Goal: Find specific page/section

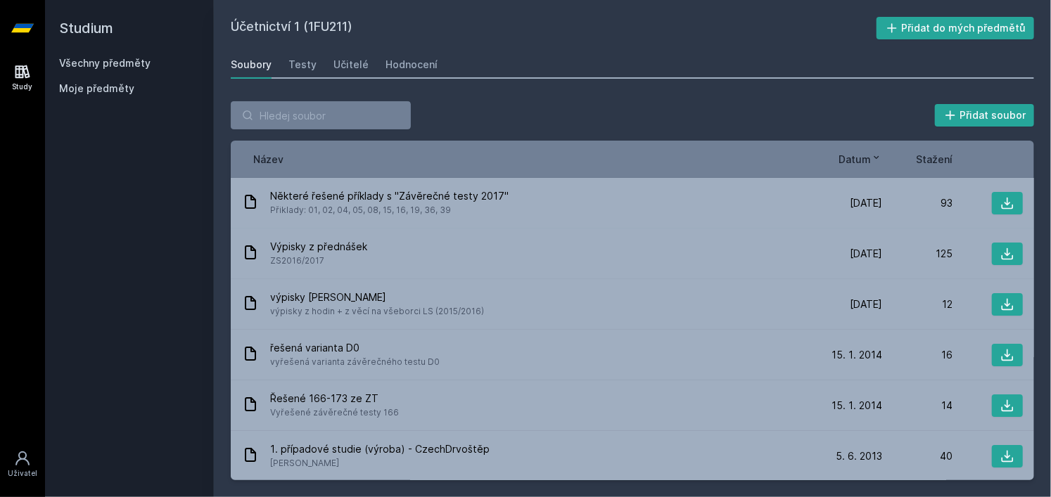
click at [94, 30] on h2 "Studium" at bounding box center [129, 28] width 141 height 56
click at [267, 22] on h2 "Účetnictví 1 (1FU211)" at bounding box center [554, 28] width 646 height 23
click at [24, 28] on icon at bounding box center [22, 28] width 23 height 8
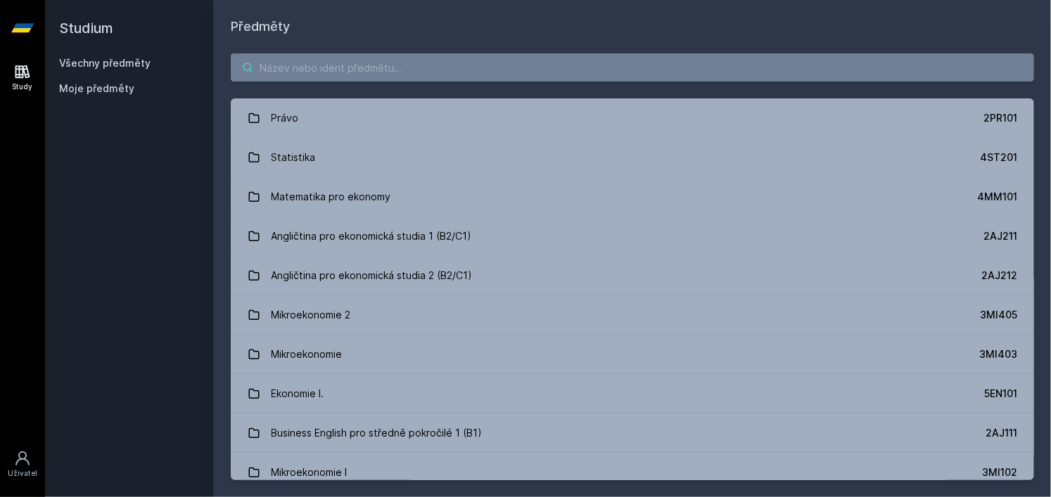
click at [315, 61] on input "search" at bounding box center [632, 67] width 803 height 28
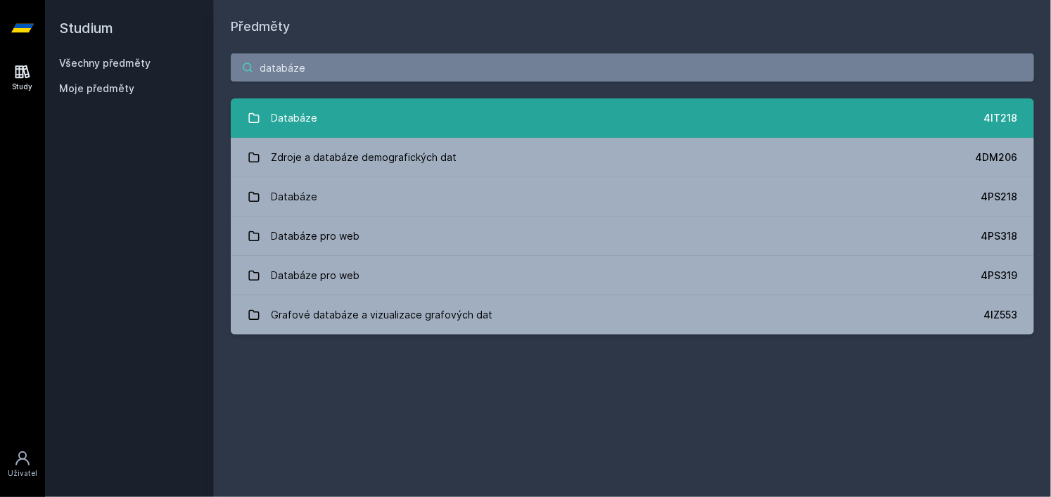
type input "databáze"
click at [327, 112] on link "Databáze 4IT218" at bounding box center [632, 117] width 803 height 39
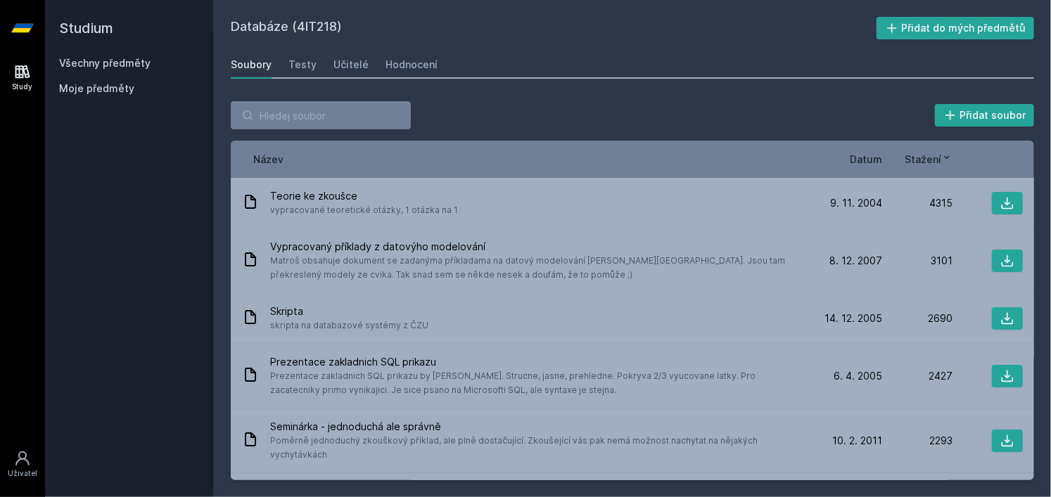
click at [879, 155] on span "Datum" at bounding box center [866, 159] width 32 height 15
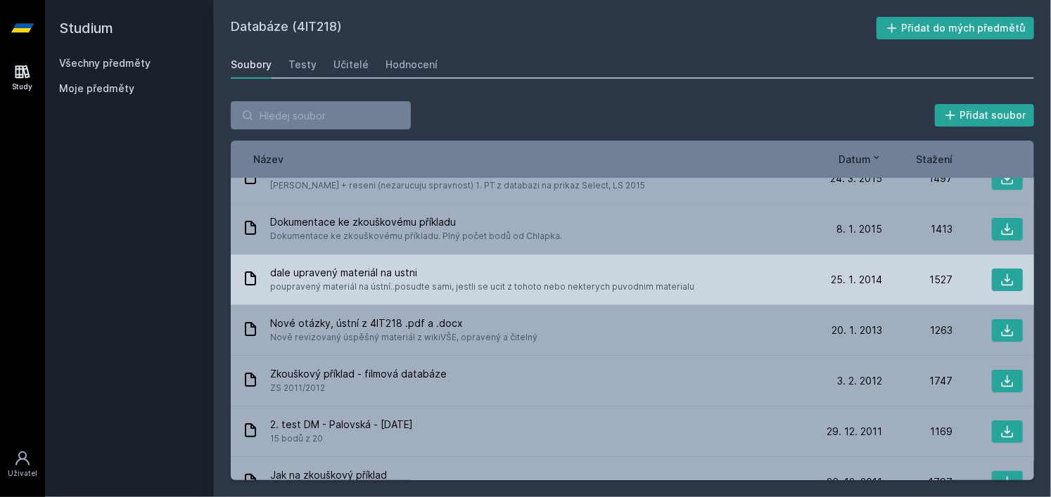
scroll to position [39, 0]
